Goal: Transaction & Acquisition: Obtain resource

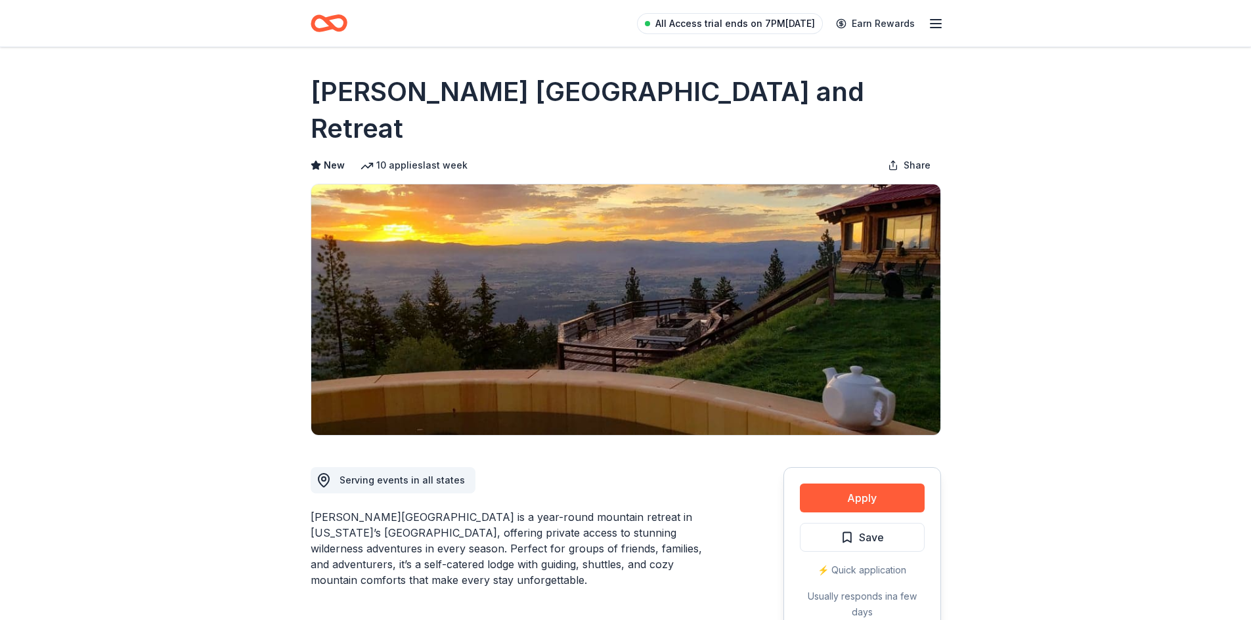
click at [779, 25] on span "All Access trial ends on 7PM[DATE]" at bounding box center [735, 24] width 160 height 16
click at [936, 18] on icon "button" at bounding box center [936, 24] width 16 height 16
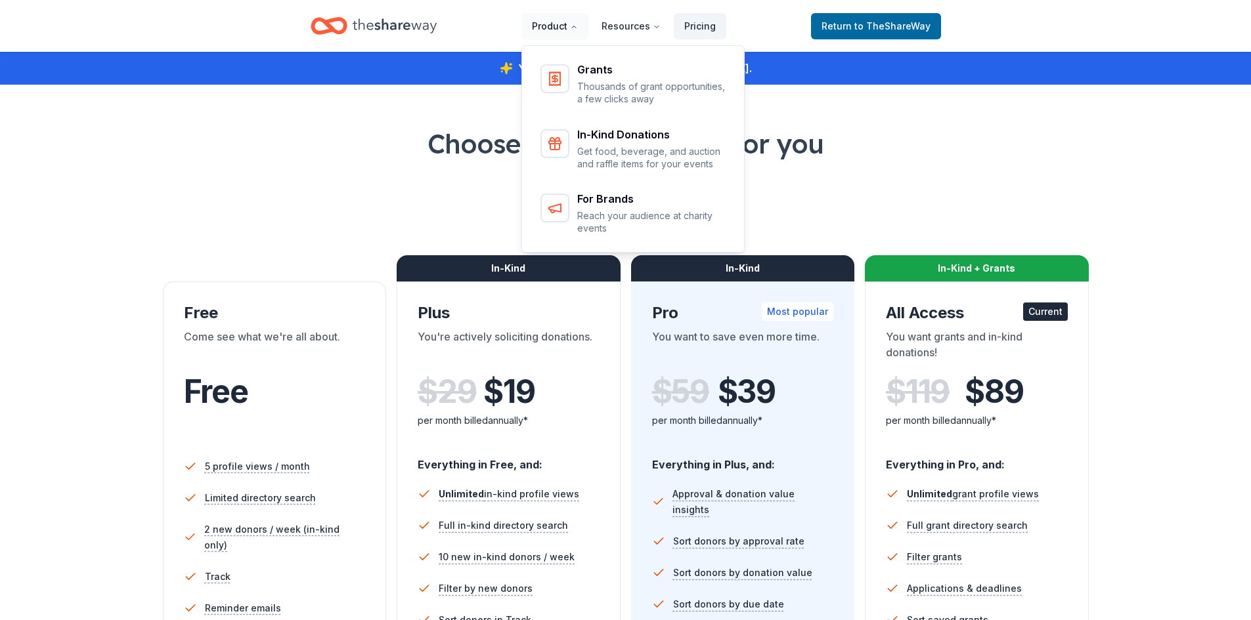
click at [566, 30] on button "Product" at bounding box center [554, 26] width 67 height 26
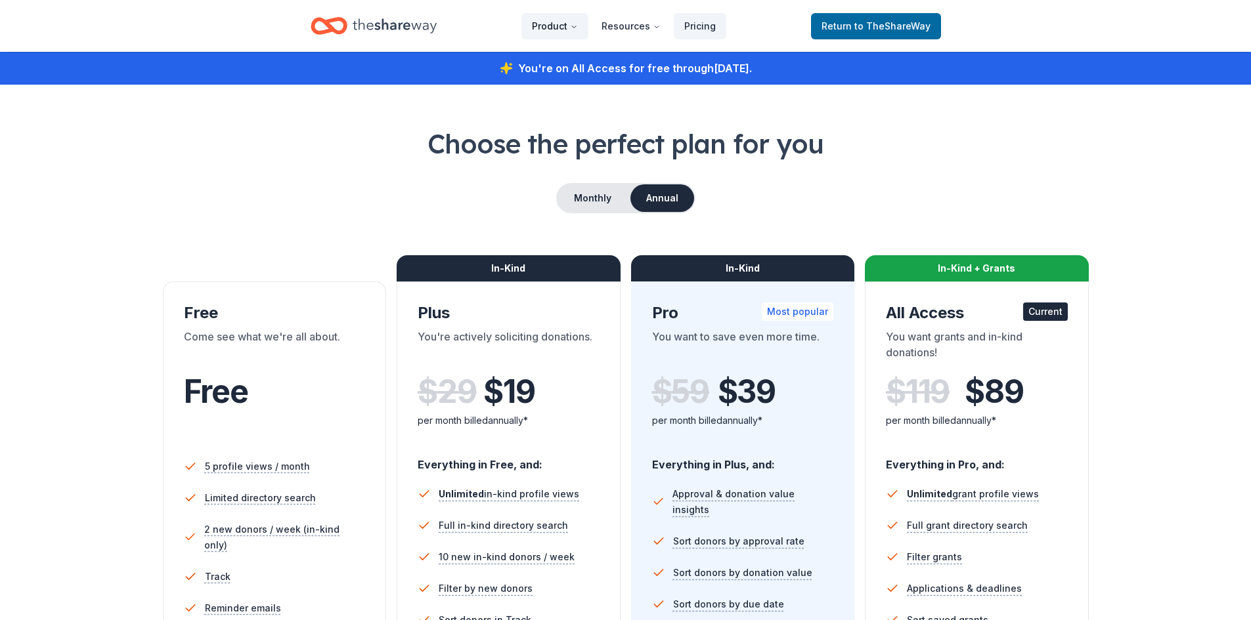
click at [566, 30] on button "Product" at bounding box center [554, 26] width 67 height 26
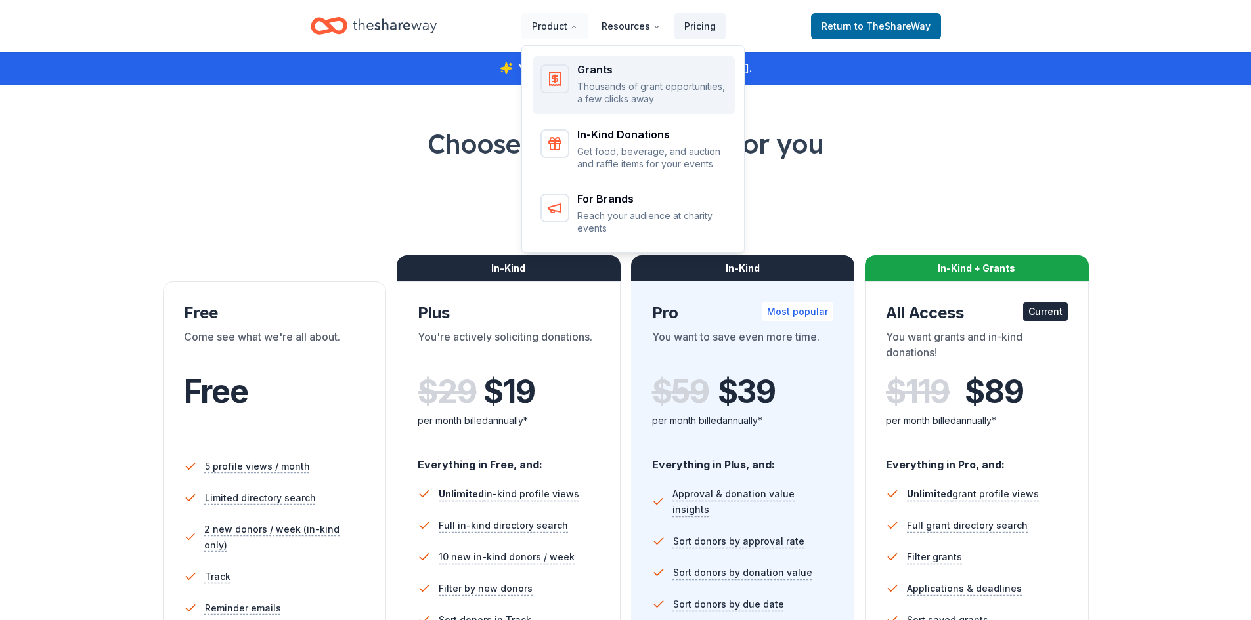
click at [620, 81] on p "Thousands of grant opportunities, a few clicks away" at bounding box center [652, 93] width 150 height 26
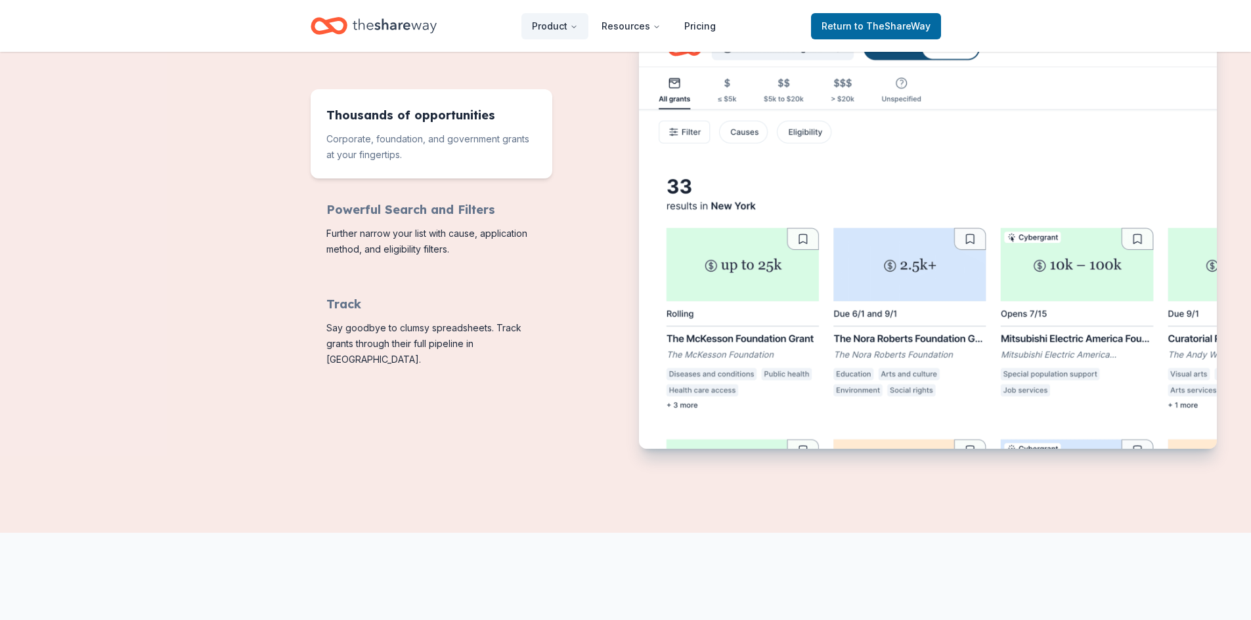
scroll to position [591, 0]
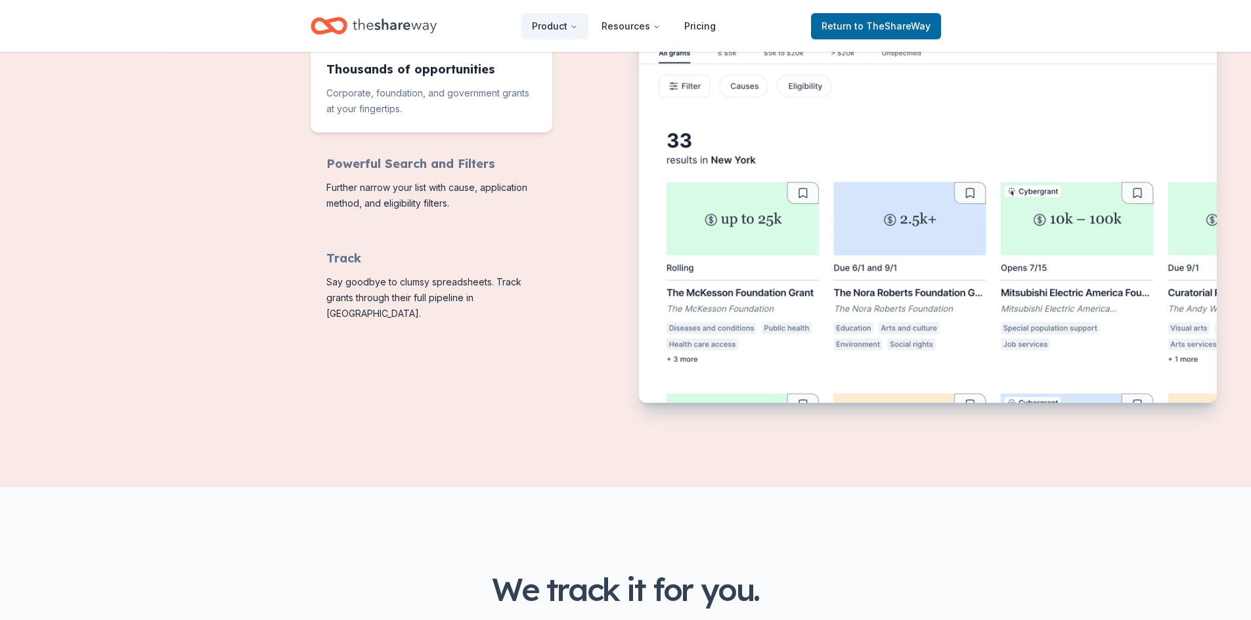
click at [757, 302] on img "Features for running your books" at bounding box center [928, 193] width 578 height 420
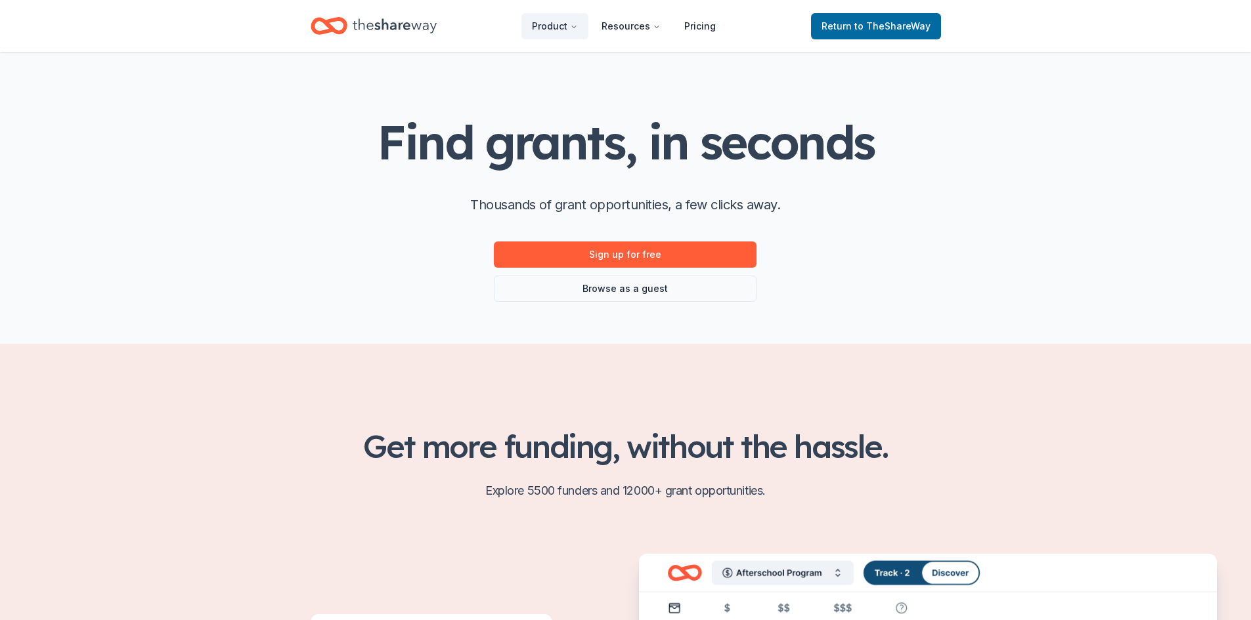
scroll to position [0, 0]
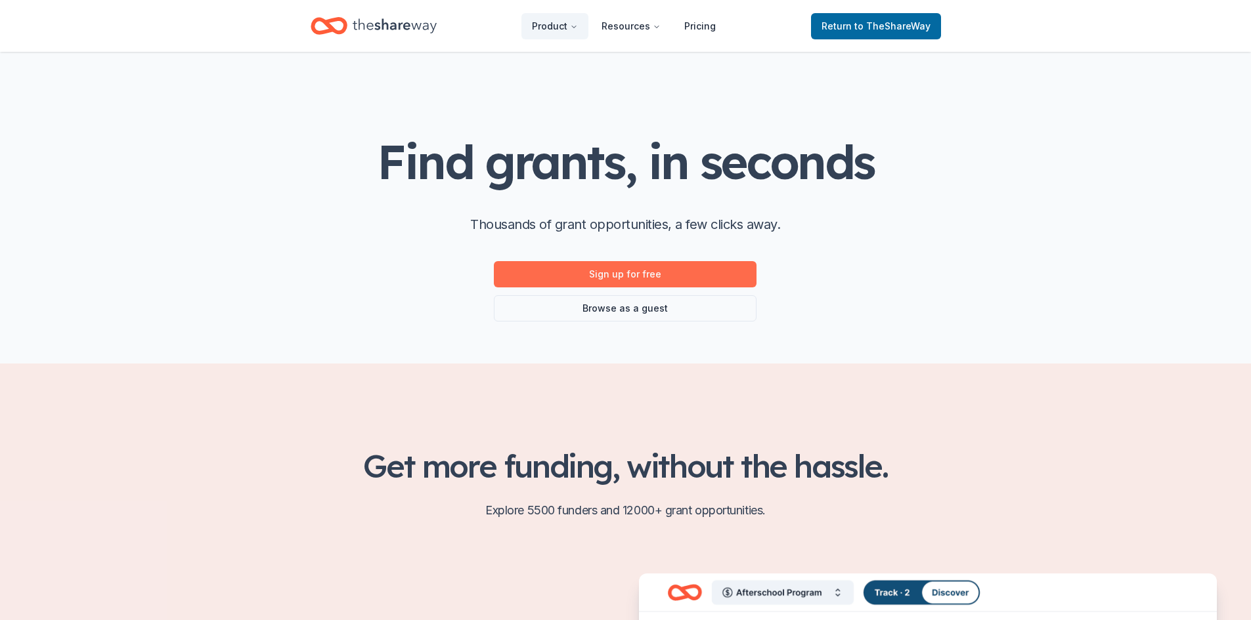
click at [640, 273] on link "Sign up for free" at bounding box center [625, 274] width 263 height 26
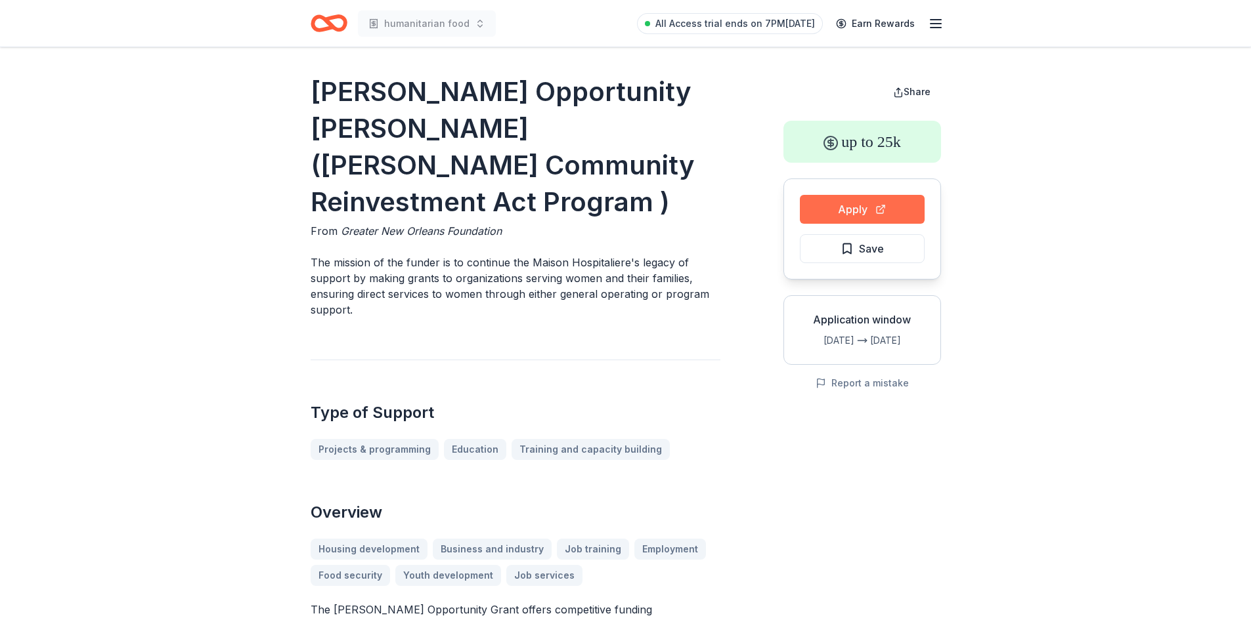
click at [859, 211] on button "Apply" at bounding box center [862, 209] width 125 height 29
